Goal: Information Seeking & Learning: Check status

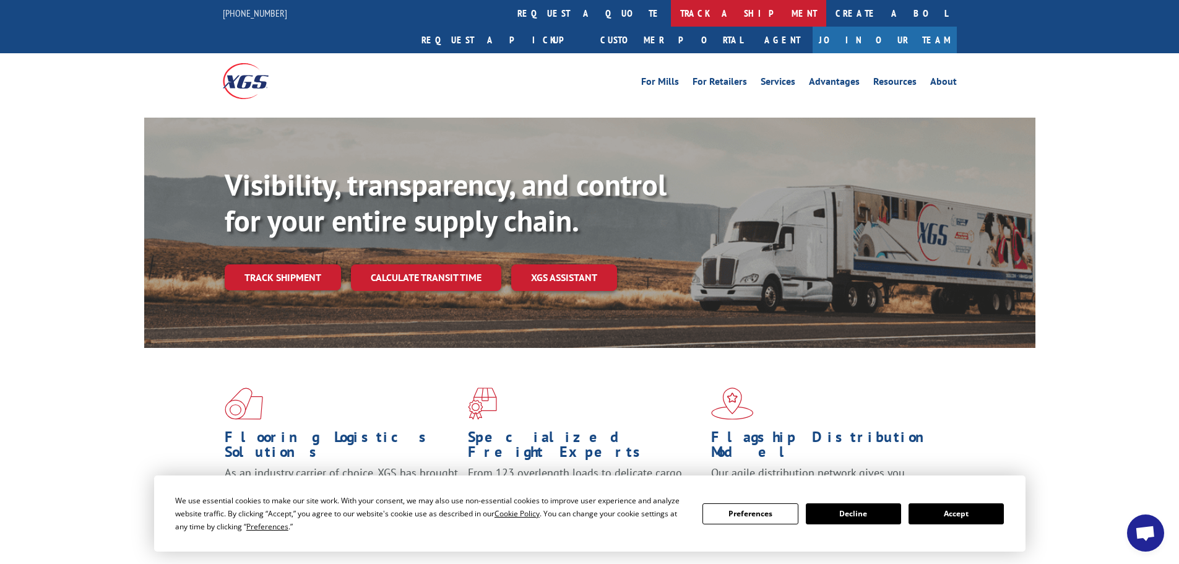
click at [671, 22] on link "track a shipment" at bounding box center [748, 13] width 155 height 27
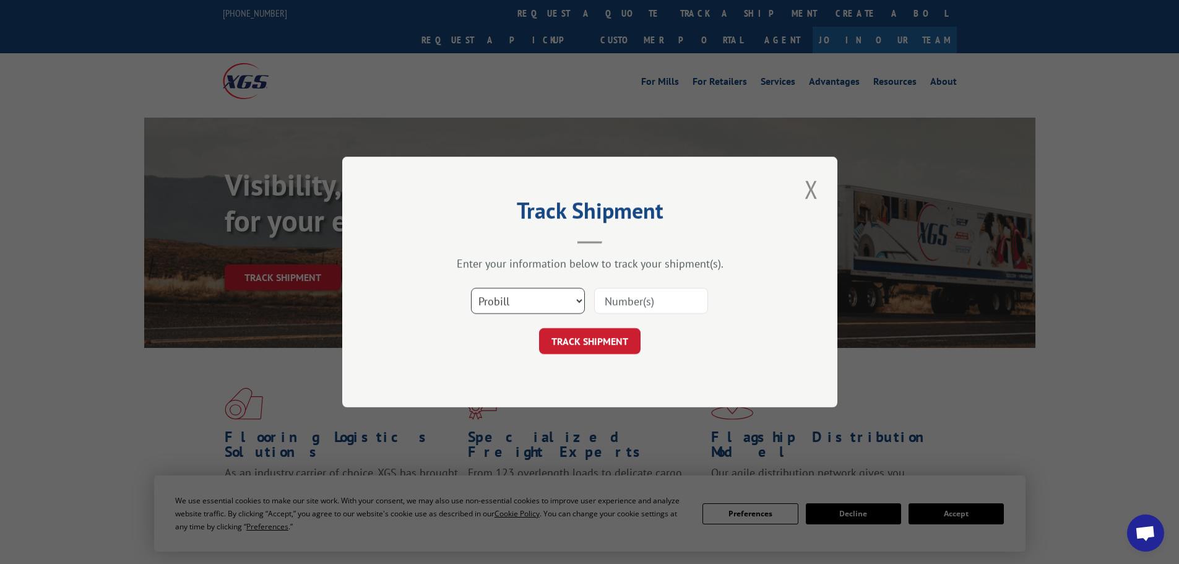
click at [518, 310] on select "Select category... Probill BOL PO" at bounding box center [528, 301] width 114 height 26
select select "po"
click at [471, 288] on select "Select category... Probill BOL PO" at bounding box center [528, 301] width 114 height 26
click at [665, 297] on input at bounding box center [651, 301] width 114 height 26
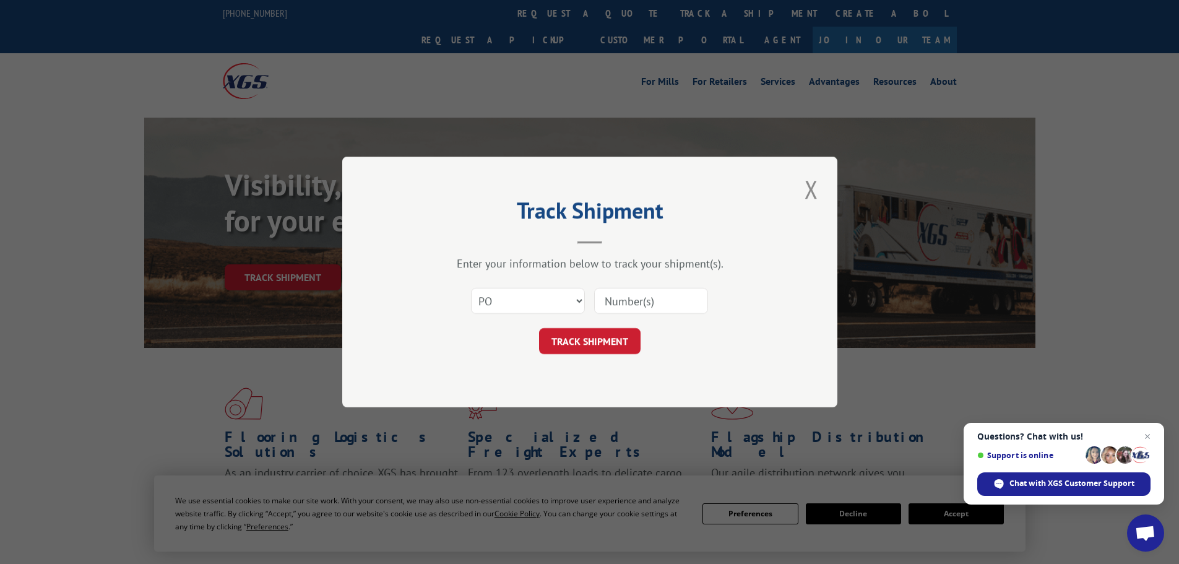
paste input "56531349"
type input "56531349"
click at [594, 326] on form "Select category... Probill BOL PO 56531349 TRACK SHIPMENT" at bounding box center [589, 317] width 371 height 74
click at [594, 330] on form "Select category... Probill BOL PO 56531349 TRACK SHIPMENT" at bounding box center [589, 317] width 371 height 74
click at [595, 332] on button "TRACK SHIPMENT" at bounding box center [590, 341] width 102 height 26
